Goal: Task Accomplishment & Management: Use online tool/utility

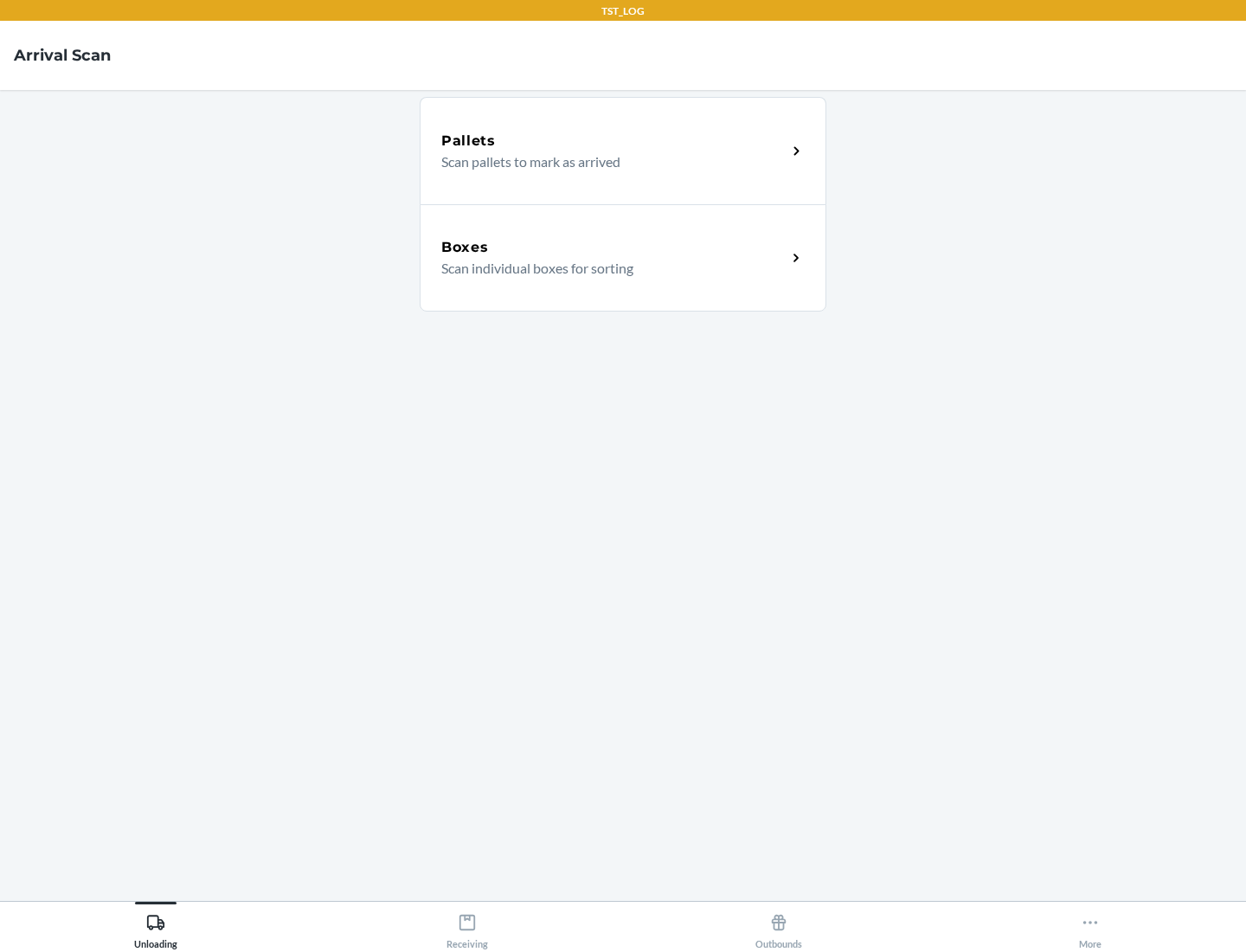
click at [614, 248] on div "Boxes" at bounding box center [614, 247] width 345 height 20
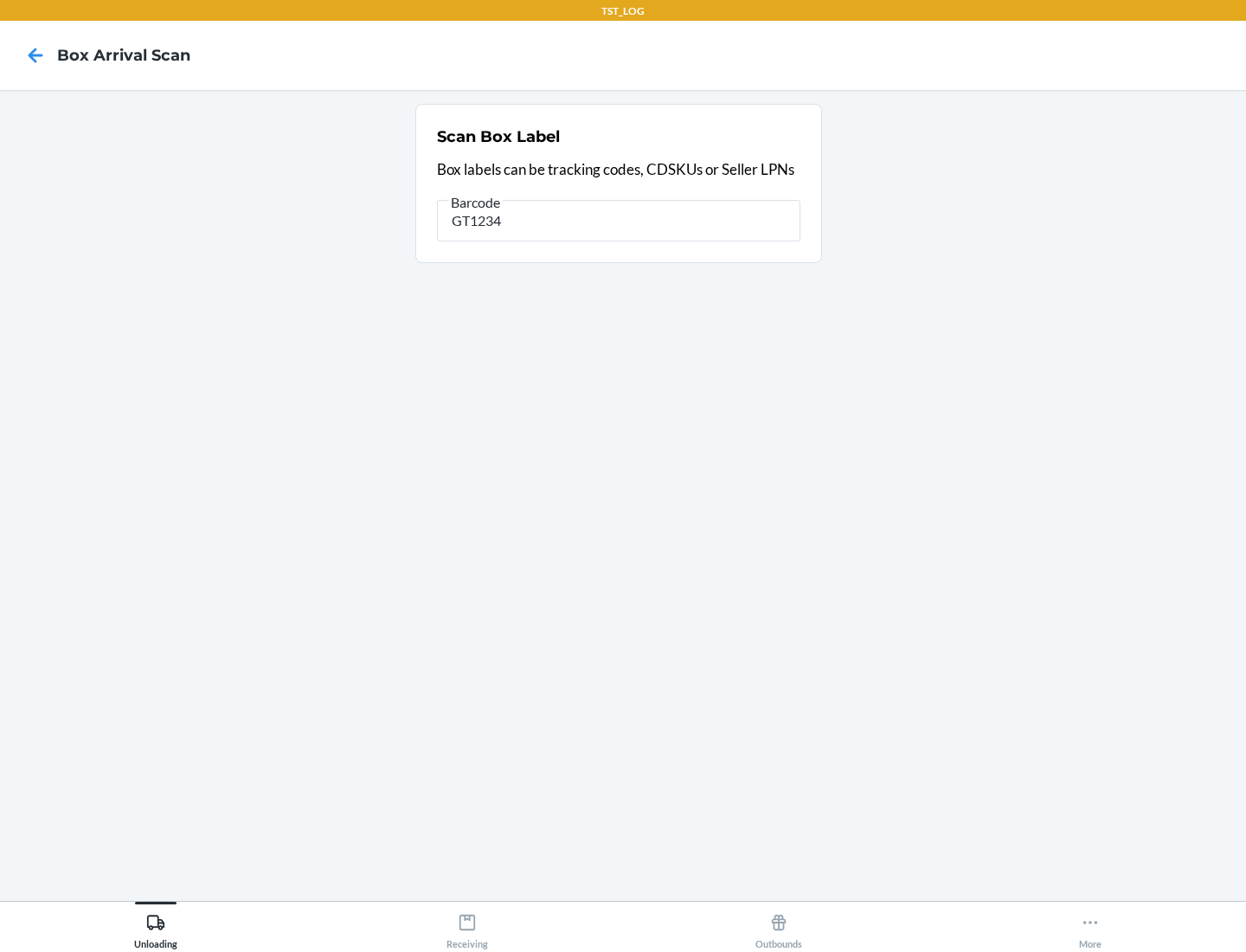
type input "GT1234"
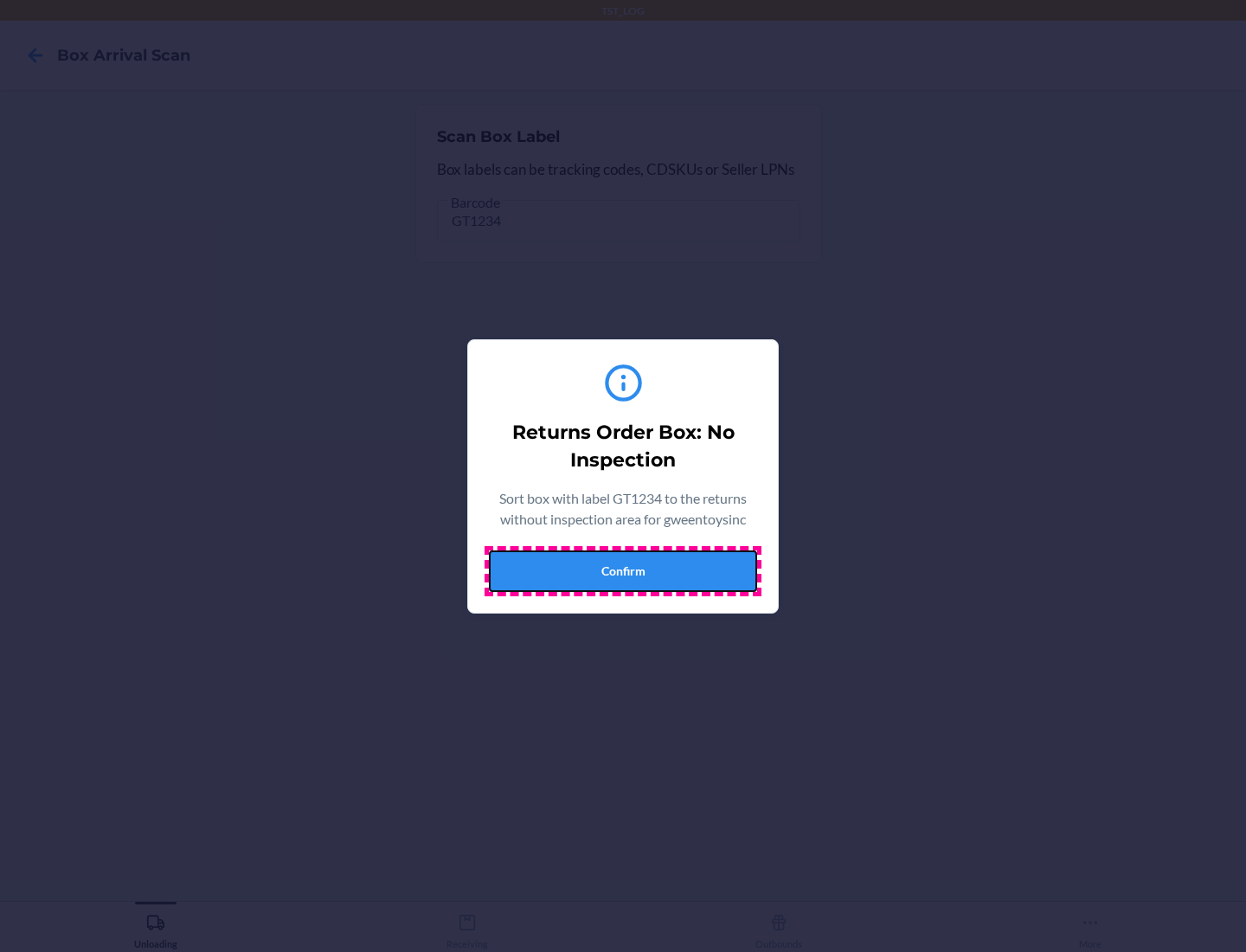
click at [623, 571] on button "Confirm" at bounding box center [623, 571] width 268 height 42
